Goal: Transaction & Acquisition: Subscribe to service/newsletter

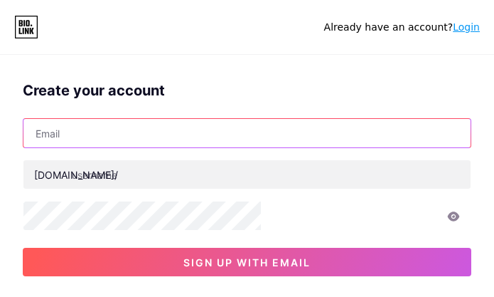
drag, startPoint x: 0, startPoint y: 0, endPoint x: 186, endPoint y: 171, distance: 252.7
click at [186, 147] on input "text" at bounding box center [246, 133] width 447 height 28
click at [164, 147] on input "text" at bounding box center [246, 133] width 447 height 28
paste input "[EMAIL_ADDRESS][DOMAIN_NAME]"
type input "[EMAIL_ADDRESS][DOMAIN_NAME]"
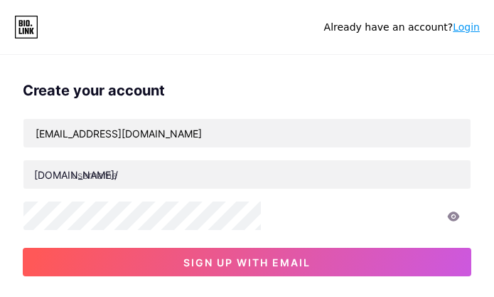
click at [203, 193] on div "[EMAIL_ADDRESS][DOMAIN_NAME] [DOMAIN_NAME]/ 0cAFcWeA7ZXniYTNvL14u9qehzmgh_rZVW4…" at bounding box center [247, 197] width 449 height 158
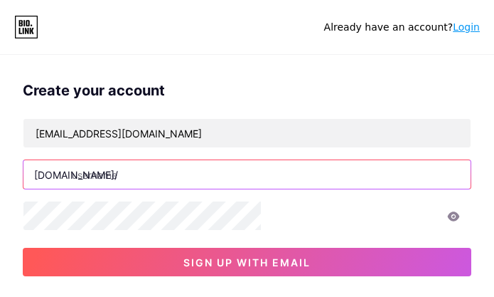
click at [221, 189] on input "text" at bounding box center [246, 174] width 447 height 28
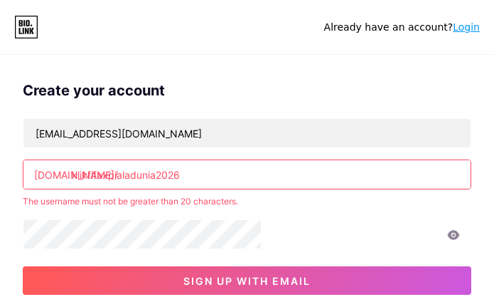
click at [295, 189] on input "klikfifaxpialadunia2026" at bounding box center [246, 174] width 447 height 28
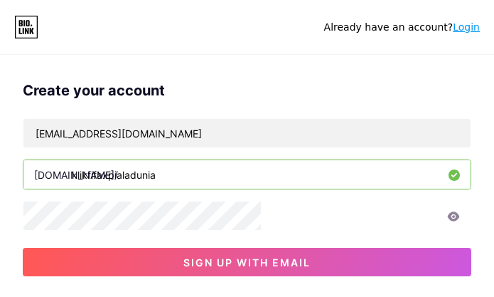
scroll to position [190, 0]
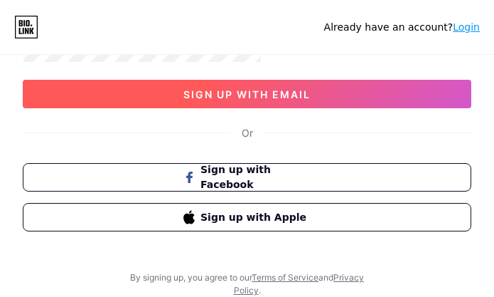
type input "klikfifaxpialadunia"
click at [292, 108] on button "sign up with email" at bounding box center [247, 94] width 449 height 28
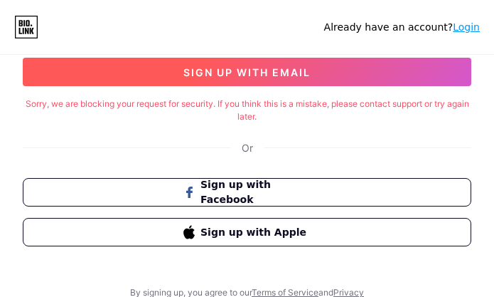
click at [243, 78] on span "sign up with email" at bounding box center [247, 72] width 127 height 12
